Goal: Navigation & Orientation: Find specific page/section

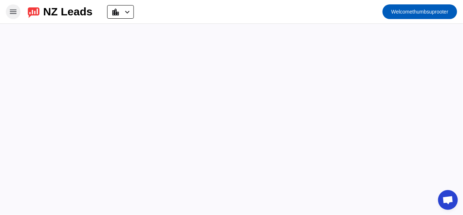
click at [16, 12] on mat-icon "menu" at bounding box center [13, 11] width 9 height 9
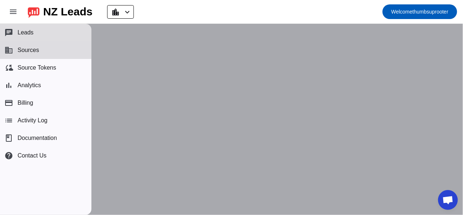
click at [31, 31] on span "Leads" at bounding box center [26, 32] width 16 height 7
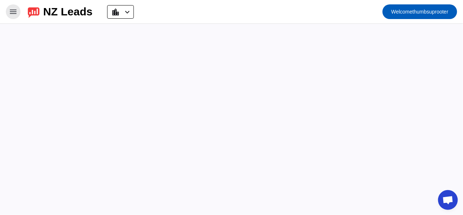
click at [14, 14] on mat-icon "menu" at bounding box center [13, 11] width 9 height 9
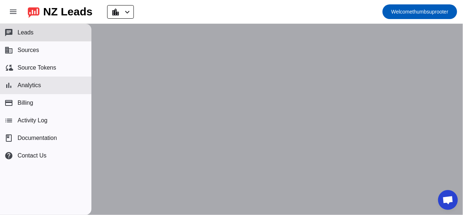
click at [24, 86] on span "Analytics" at bounding box center [29, 85] width 23 height 7
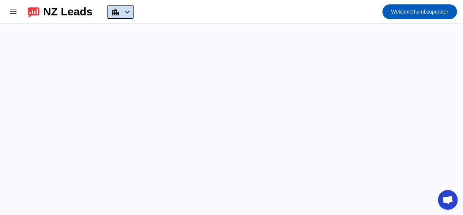
click at [132, 12] on mat-icon "chevron_left" at bounding box center [127, 12] width 9 height 9
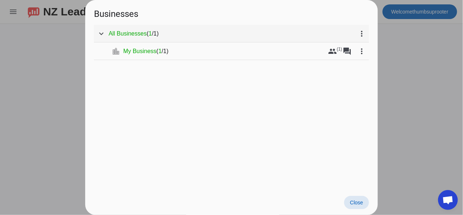
click at [125, 35] on span "All Businesses" at bounding box center [128, 33] width 38 height 7
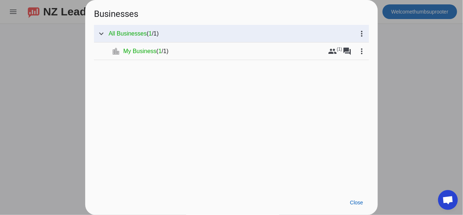
click at [10, 9] on div at bounding box center [231, 107] width 463 height 215
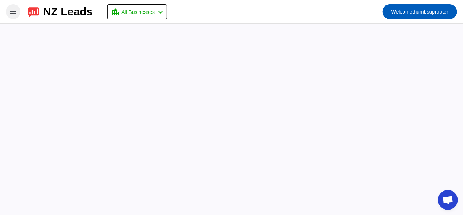
click at [10, 12] on mat-icon "menu" at bounding box center [13, 11] width 9 height 9
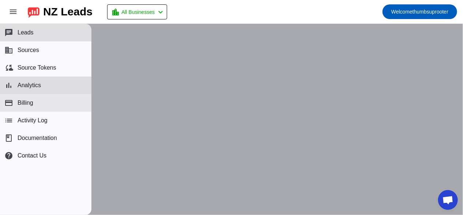
click at [28, 102] on span "Billing" at bounding box center [26, 102] width 16 height 7
